Goal: Check status

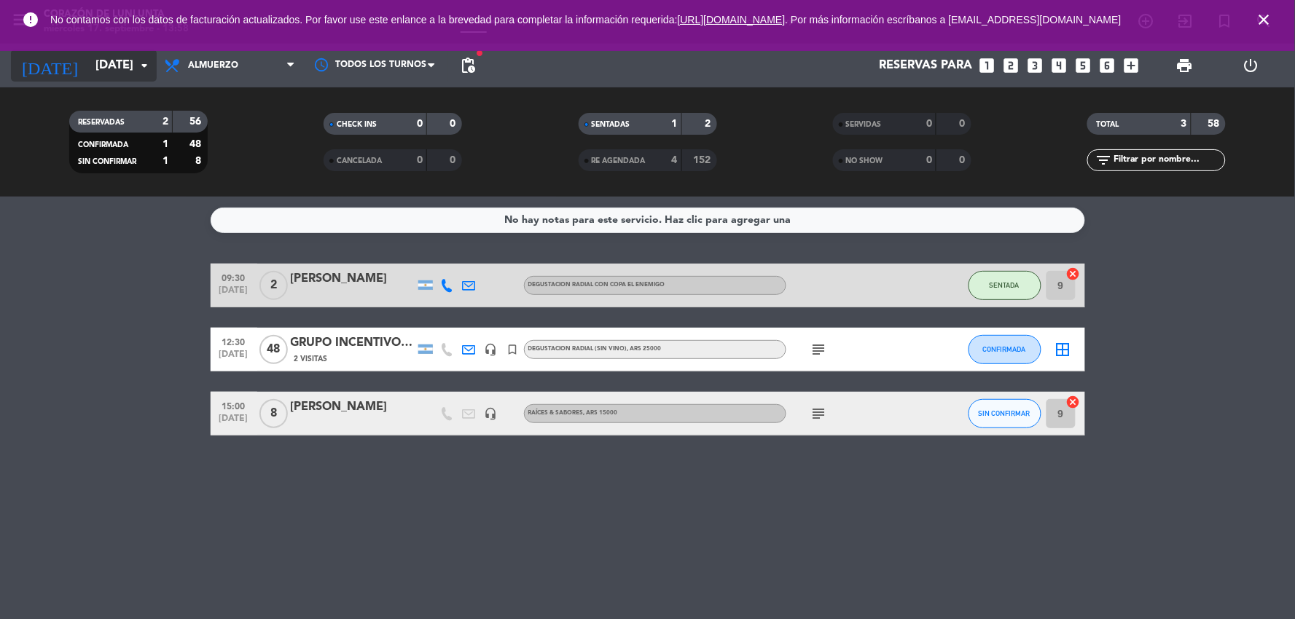
click at [119, 76] on input "[DATE]" at bounding box center [165, 66] width 155 height 28
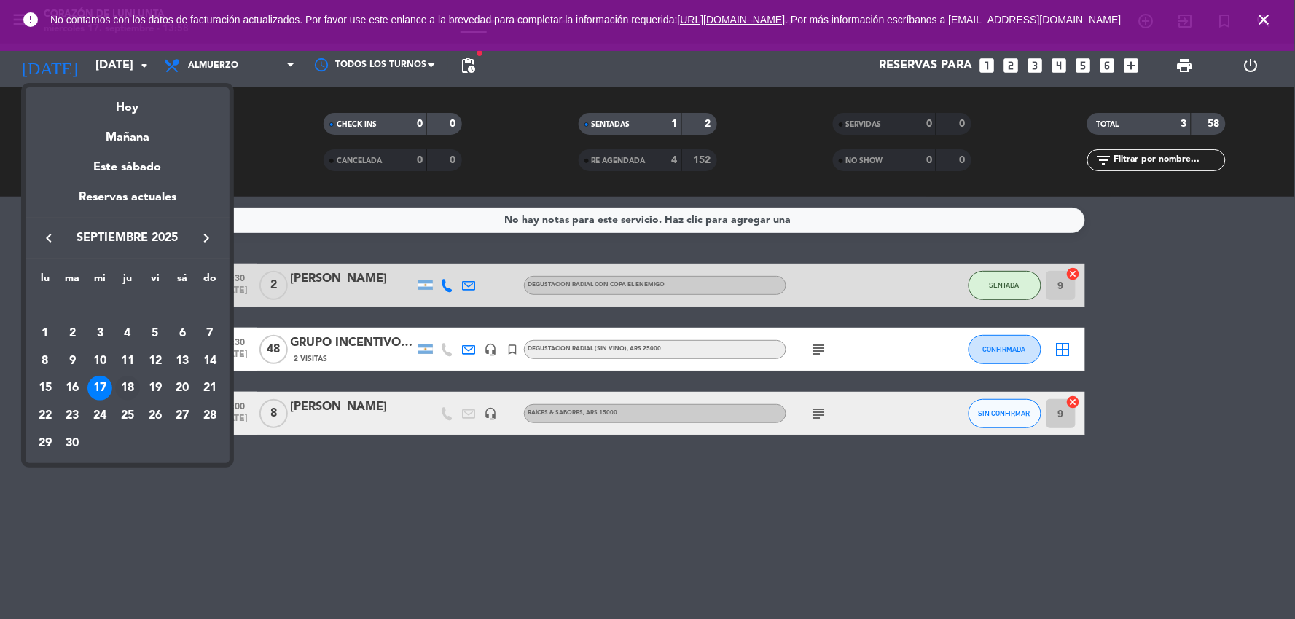
click at [124, 390] on div "18" at bounding box center [127, 388] width 25 height 25
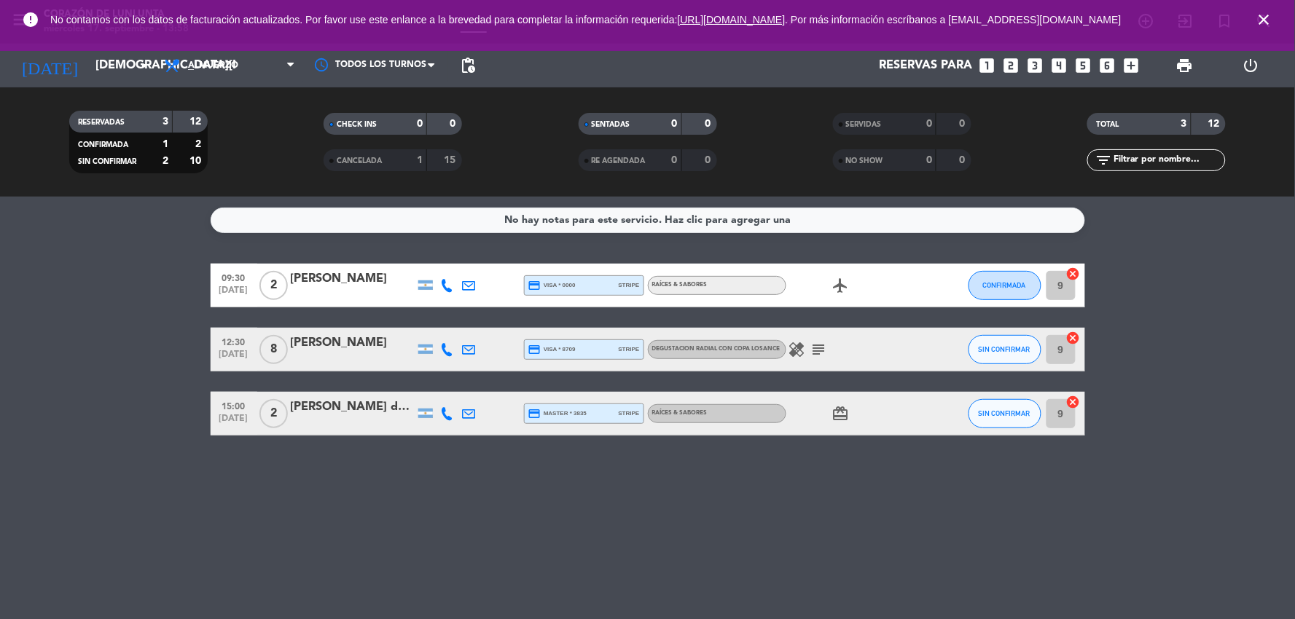
click at [337, 275] on div "[PERSON_NAME]" at bounding box center [353, 279] width 124 height 19
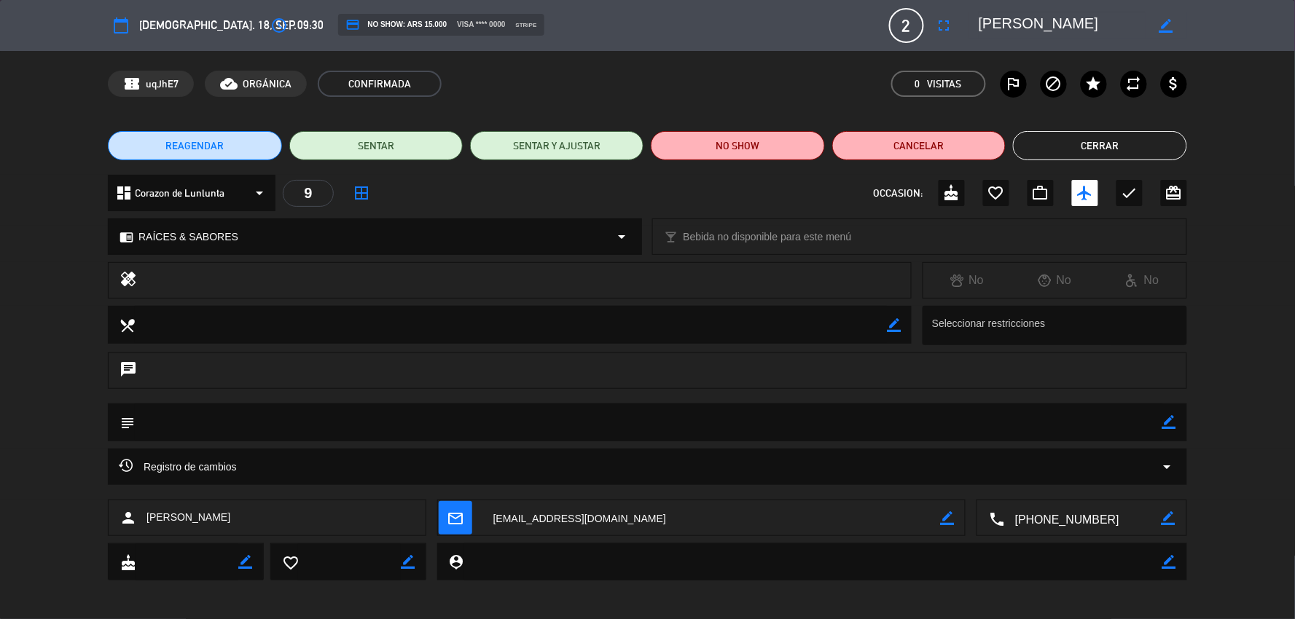
click at [1134, 155] on button "Cerrar" at bounding box center [1099, 145] width 173 height 29
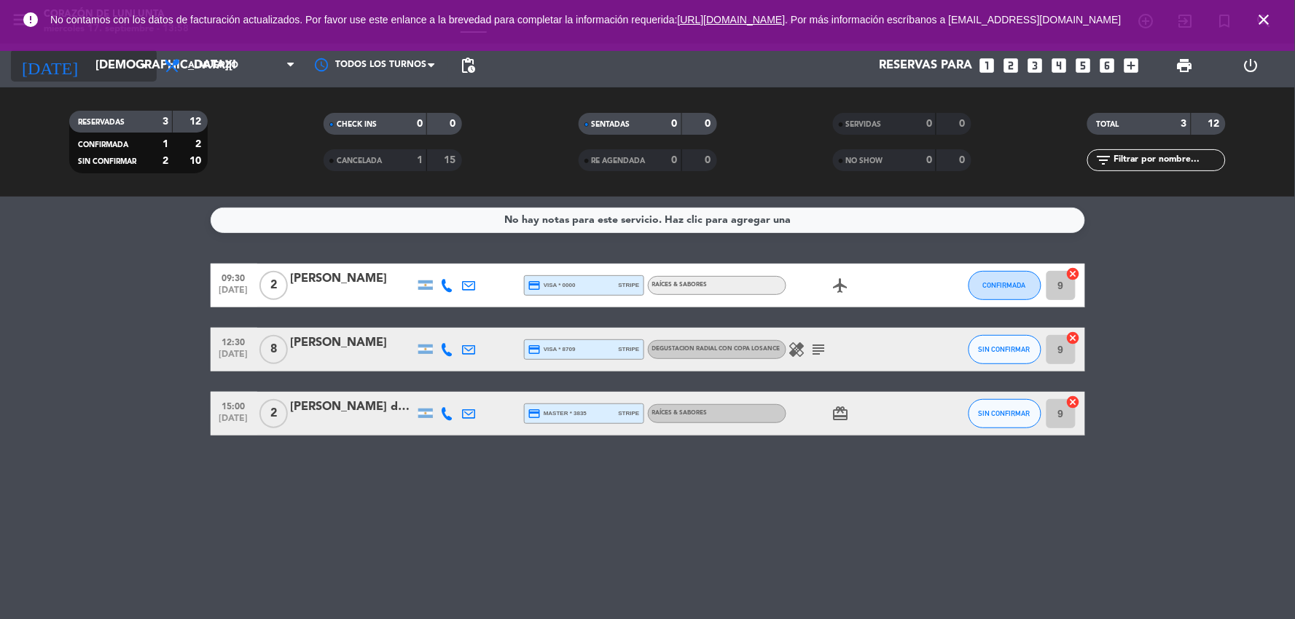
click at [126, 61] on input "[DEMOGRAPHIC_DATA][DATE]" at bounding box center [165, 66] width 155 height 28
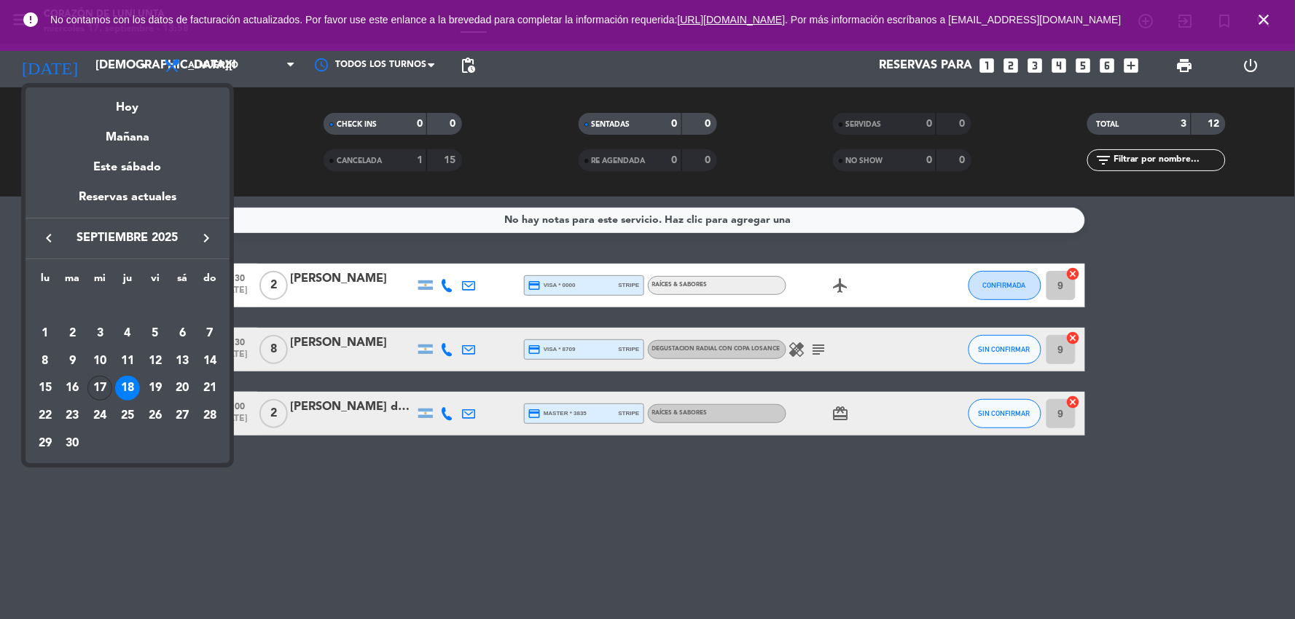
click at [102, 397] on div "17" at bounding box center [99, 388] width 25 height 25
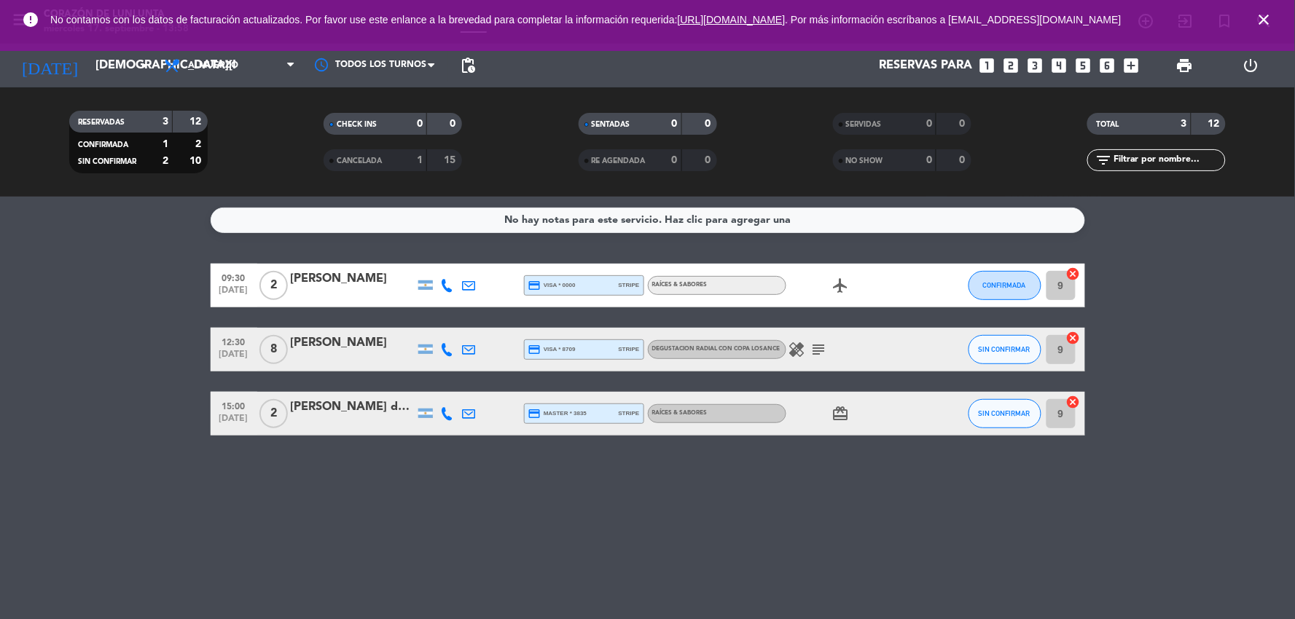
type input "[DATE]"
